Goal: Navigation & Orientation: Find specific page/section

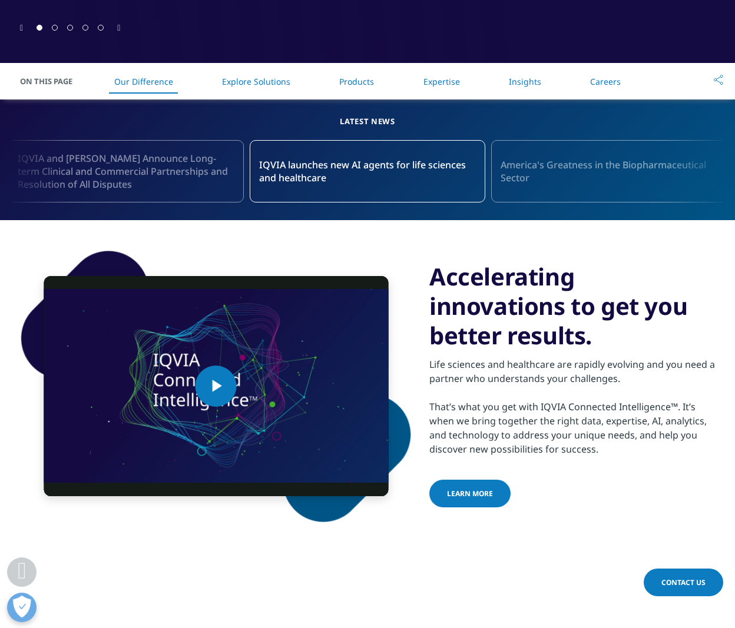
scroll to position [471, 0]
